Goal: Task Accomplishment & Management: Manage account settings

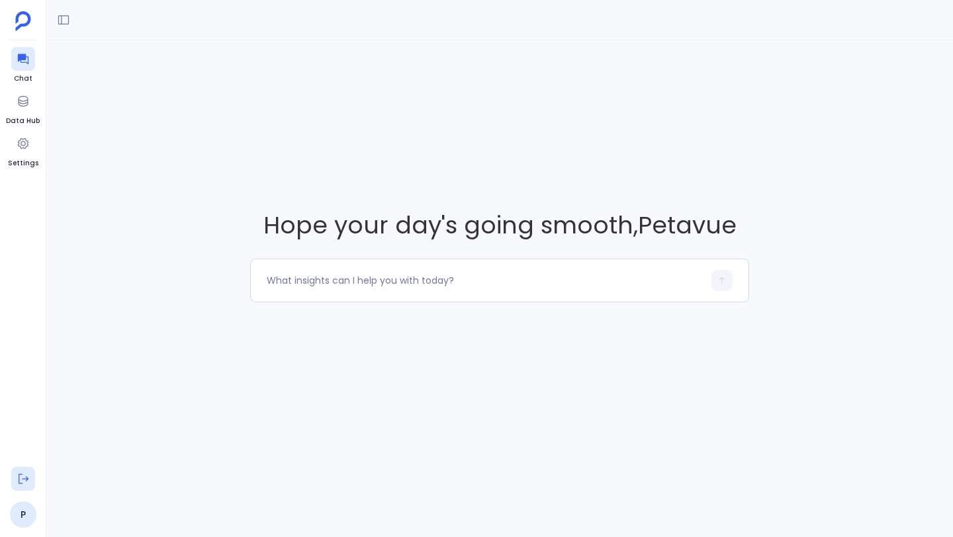
click at [21, 476] on icon at bounding box center [23, 478] width 13 height 13
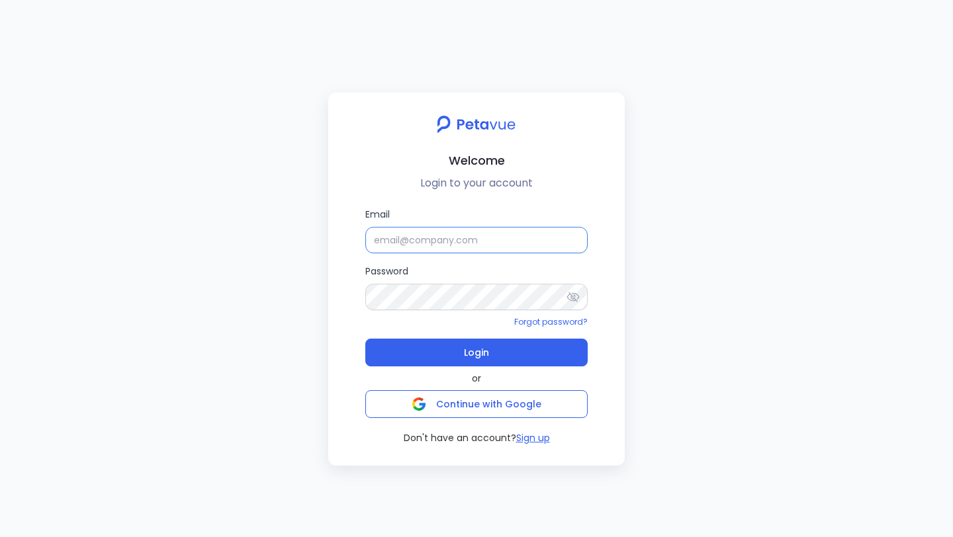
type input "[PERSON_NAME]"
drag, startPoint x: 478, startPoint y: 237, endPoint x: 366, endPoint y: 237, distance: 112.5
click at [366, 237] on input "[PERSON_NAME]" at bounding box center [476, 240] width 222 height 26
paste input "[EMAIL_ADDRESS][DOMAIN_NAME]"
type input "[EMAIL_ADDRESS][DOMAIN_NAME]"
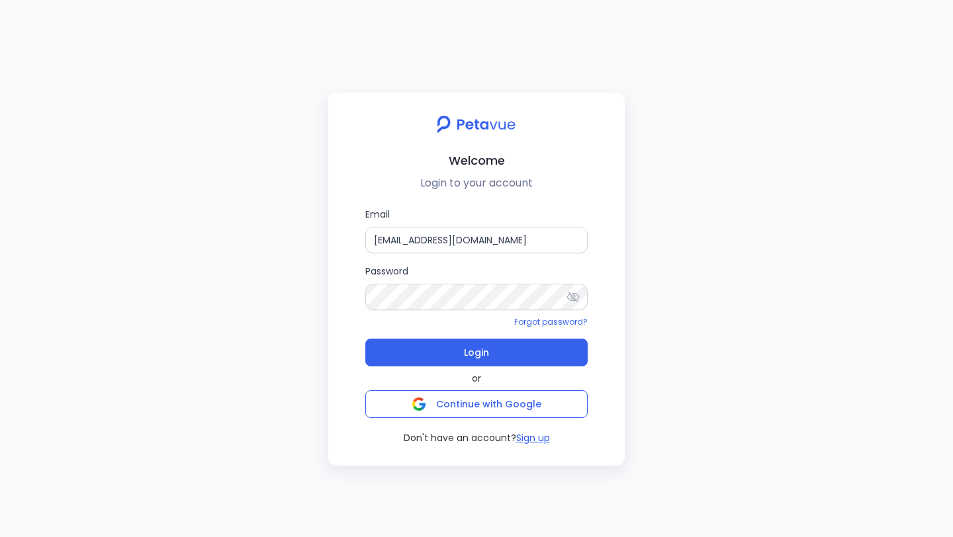
click at [359, 322] on div "Email [EMAIL_ADDRESS][DOMAIN_NAME] Password Forgot password? Login or Continue …" at bounding box center [476, 326] width 275 height 238
click at [416, 349] on button "Login" at bounding box center [476, 353] width 222 height 28
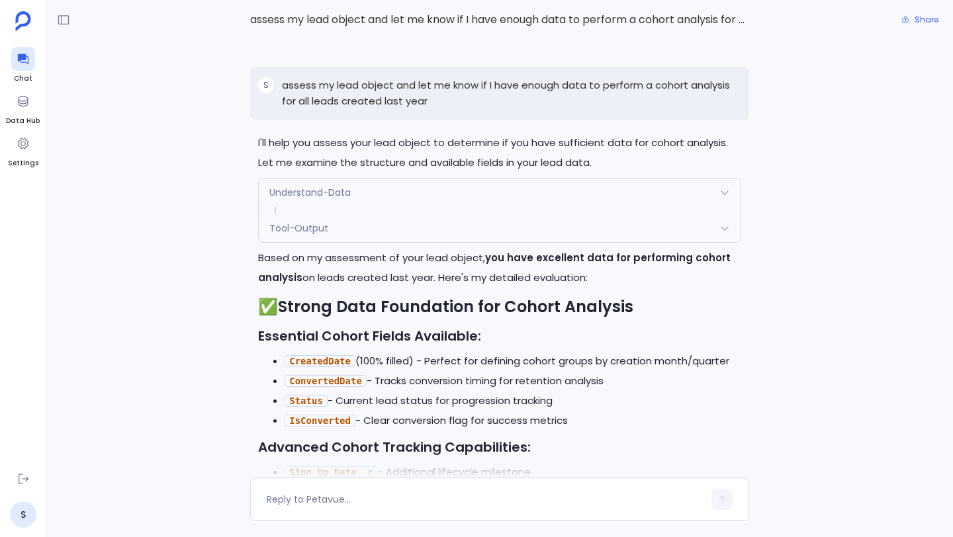
scroll to position [-3039, 0]
click at [25, 484] on icon at bounding box center [23, 478] width 13 height 13
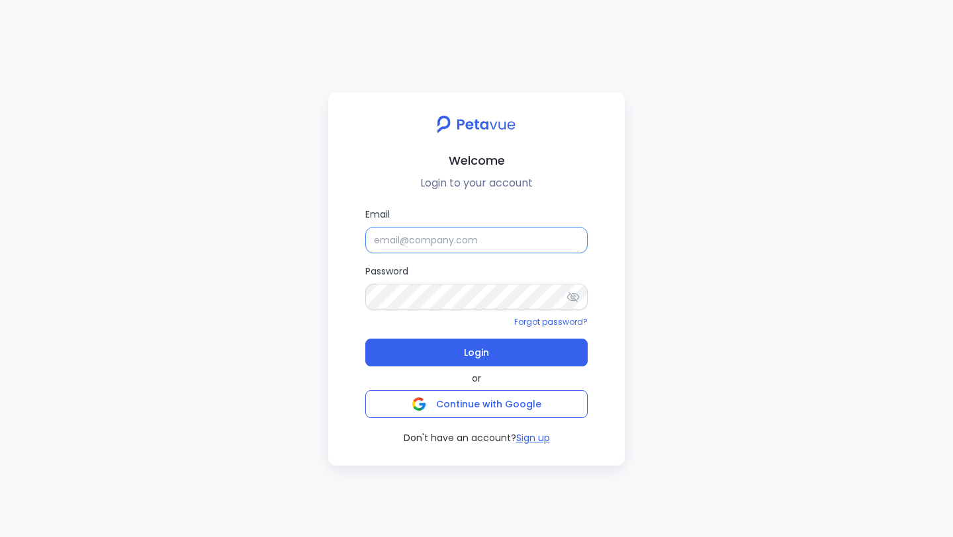
type input "[PERSON_NAME]"
